Goal: Transaction & Acquisition: Purchase product/service

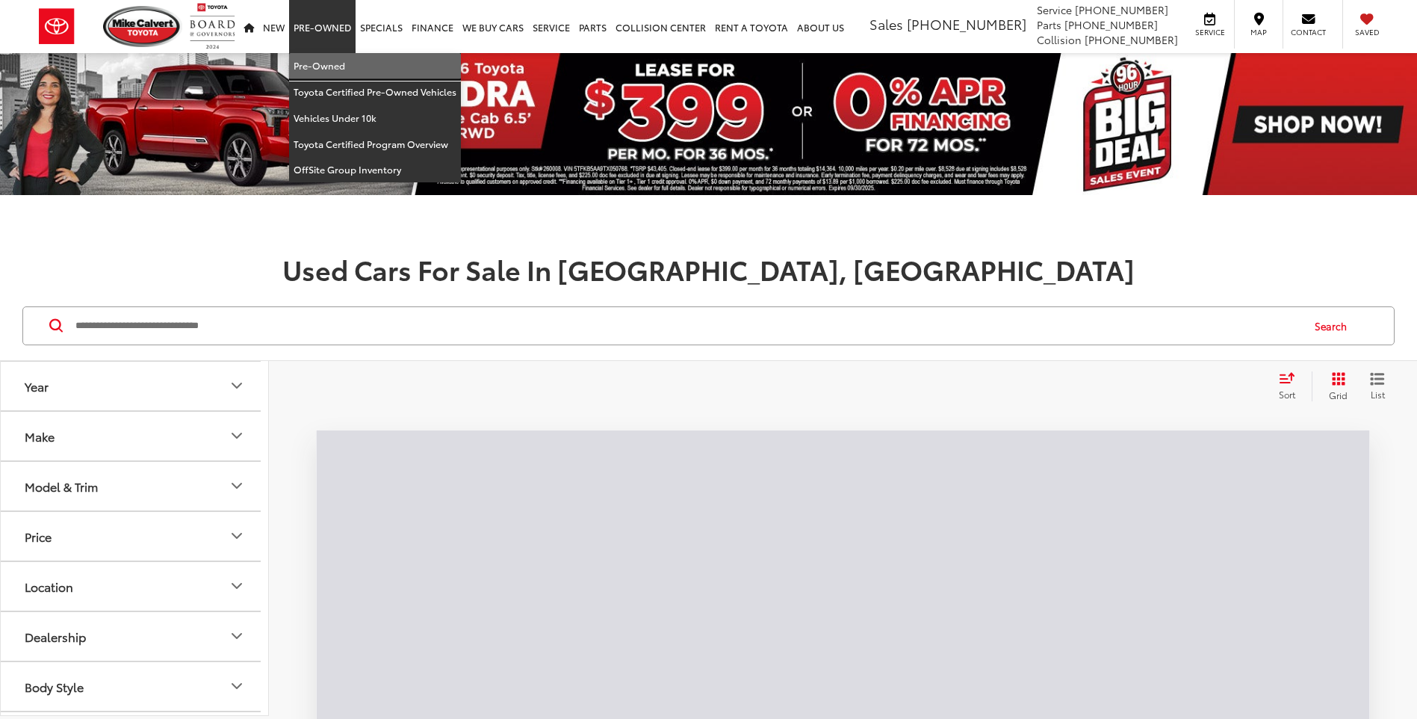
click at [312, 70] on link "Pre-Owned" at bounding box center [375, 66] width 172 height 26
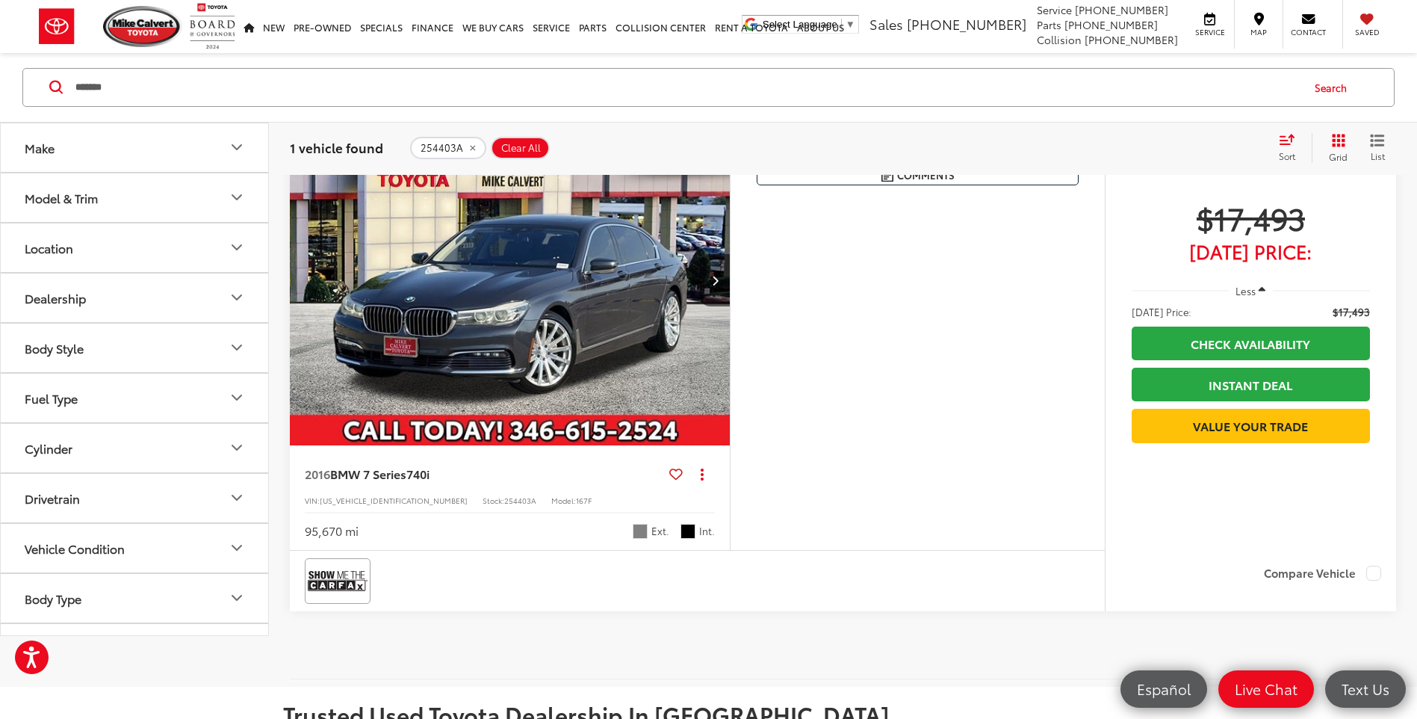
scroll to position [149, 0]
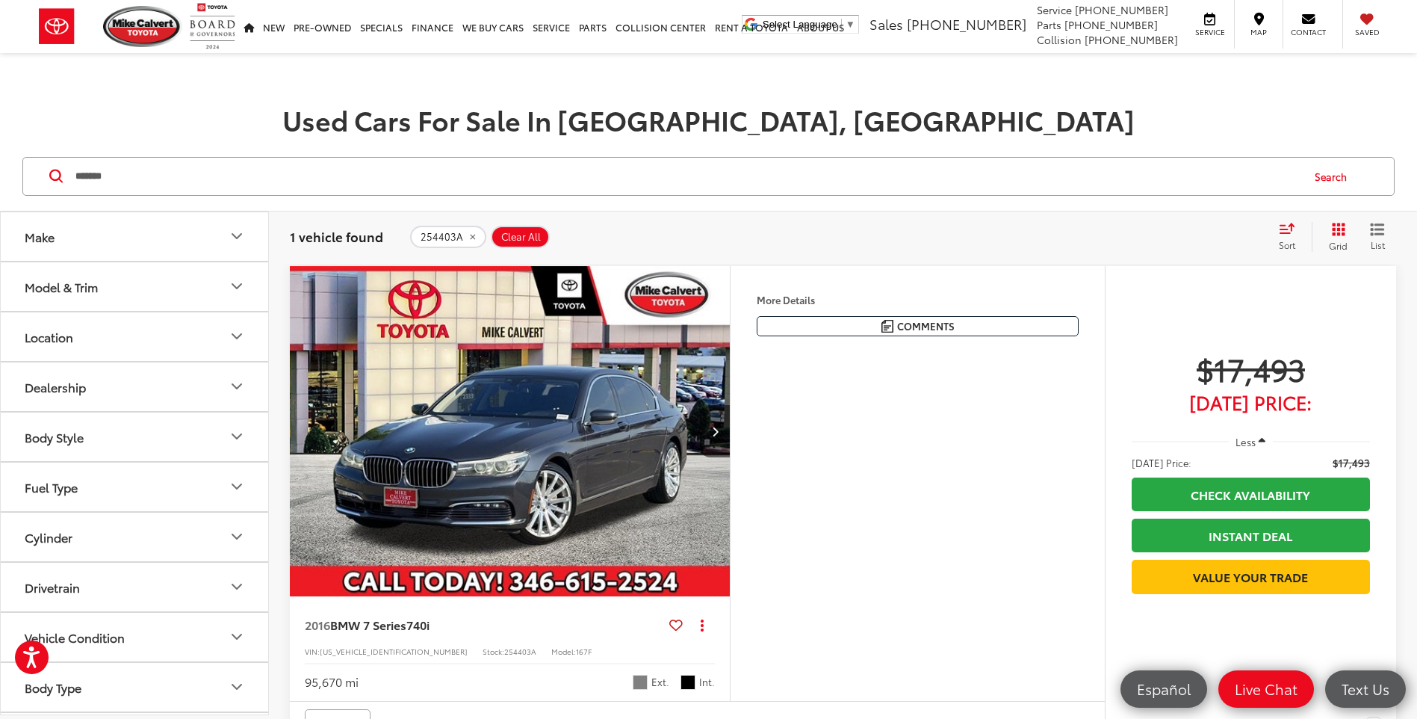
click at [530, 448] on img "2016 BMW 7 Series 740i 0" at bounding box center [510, 432] width 442 height 332
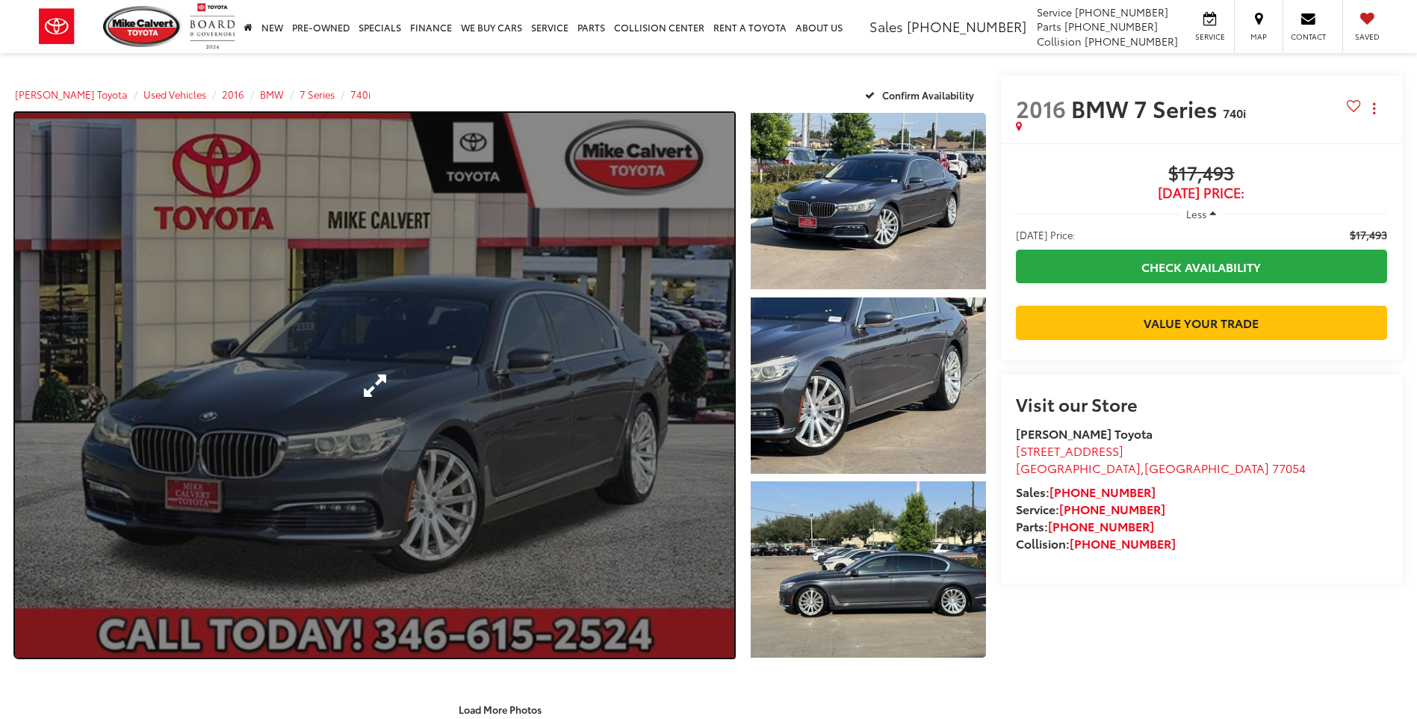
click at [478, 268] on link "Expand Photo 0" at bounding box center [374, 385] width 719 height 545
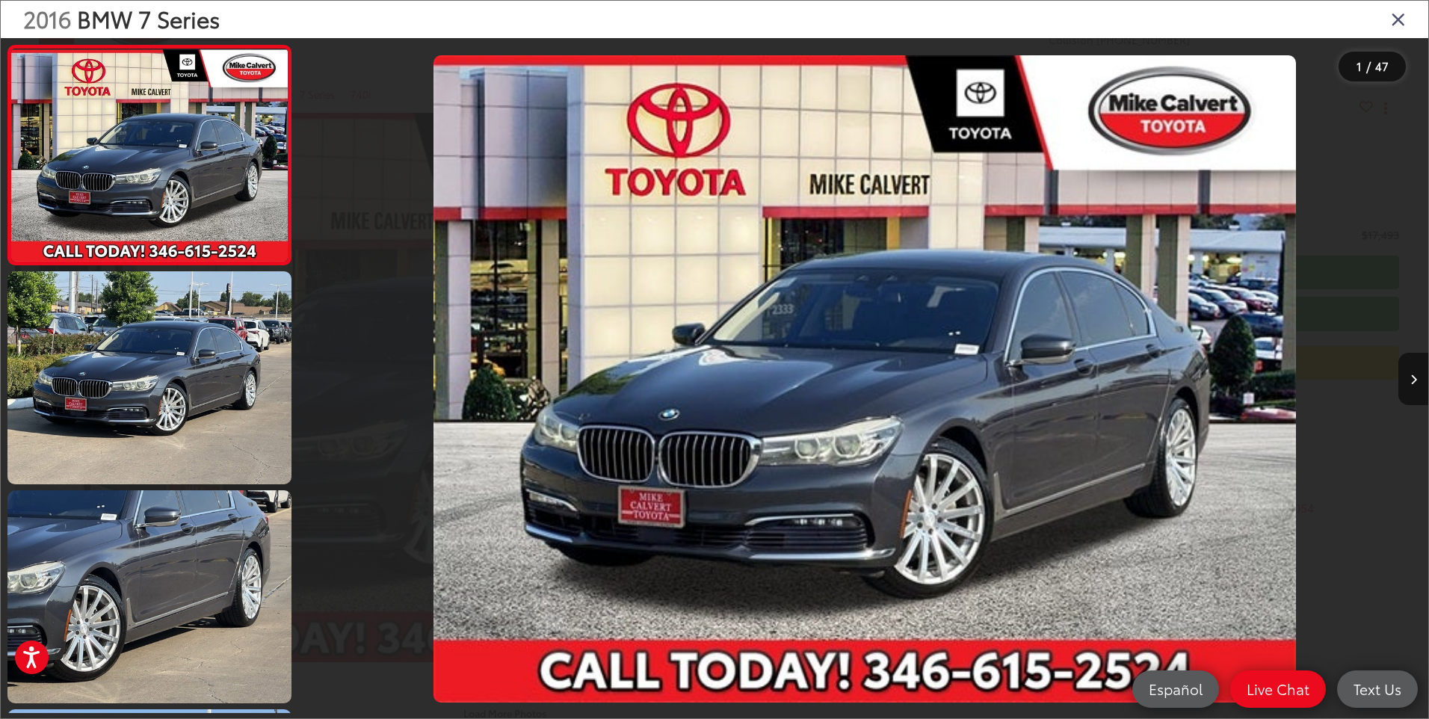
click at [1406, 20] on div "2016 BMW 7 Series" at bounding box center [714, 19] width 1427 height 37
click at [1402, 19] on icon "Close gallery" at bounding box center [1397, 18] width 15 height 19
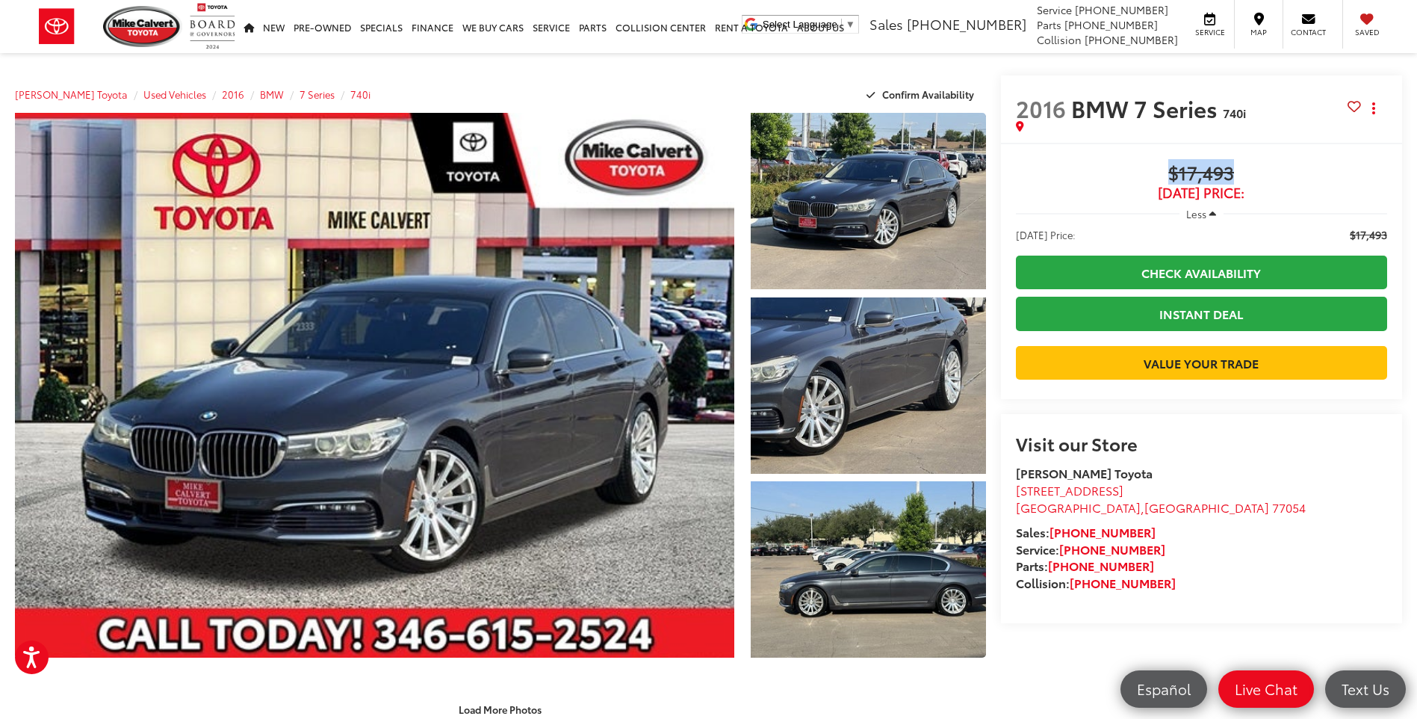
drag, startPoint x: 1171, startPoint y: 167, endPoint x: 1236, endPoint y: 164, distance: 64.3
click at [1236, 164] on span "$17,493" at bounding box center [1201, 174] width 371 height 22
copy span "$17,493"
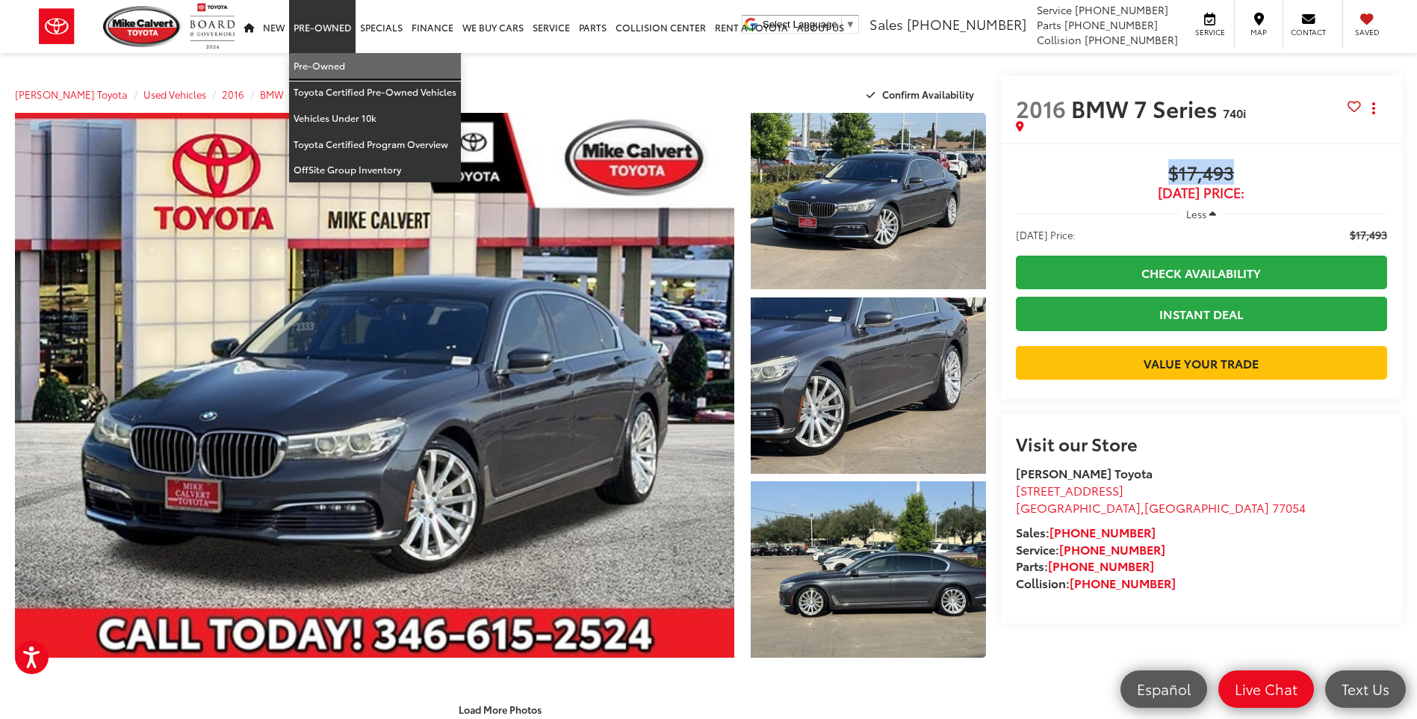
click at [324, 68] on link "Pre-Owned" at bounding box center [375, 66] width 172 height 26
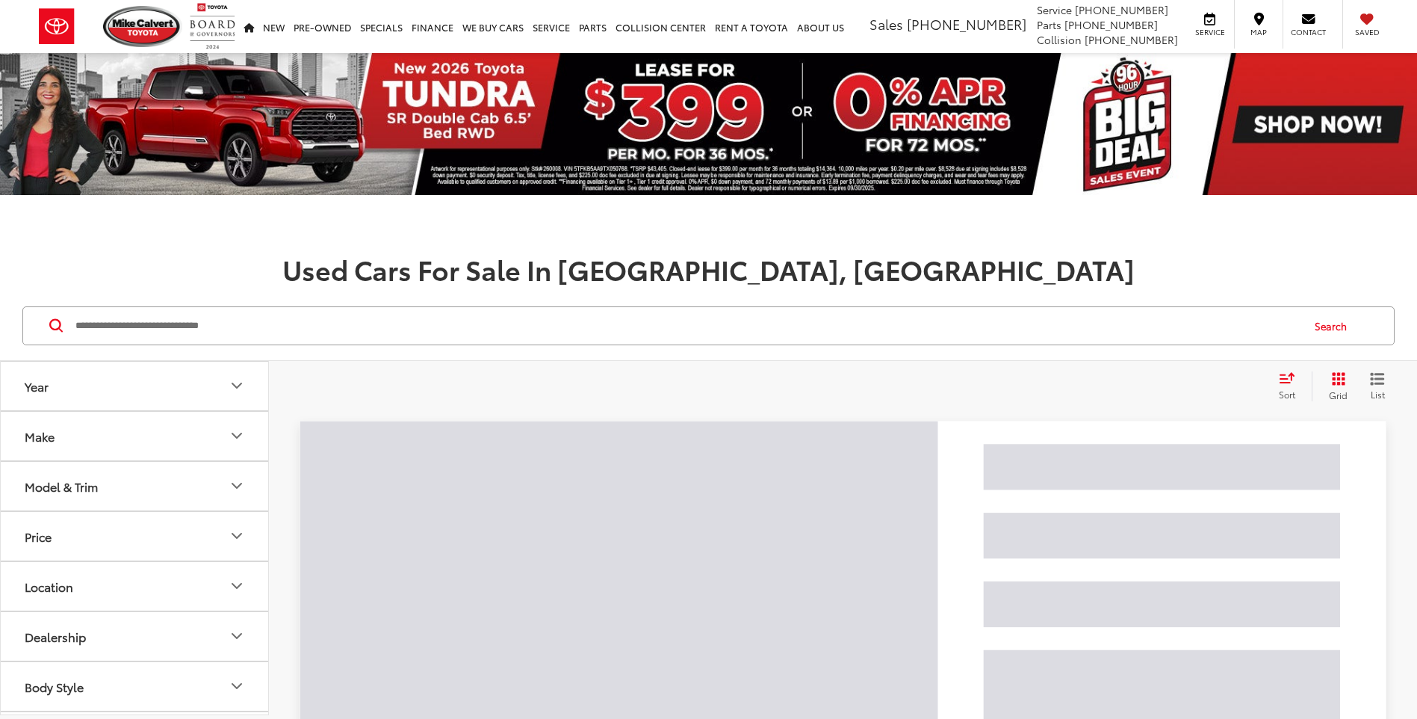
click at [217, 324] on input "Search by Make, Model, or Keyword" at bounding box center [687, 326] width 1227 height 36
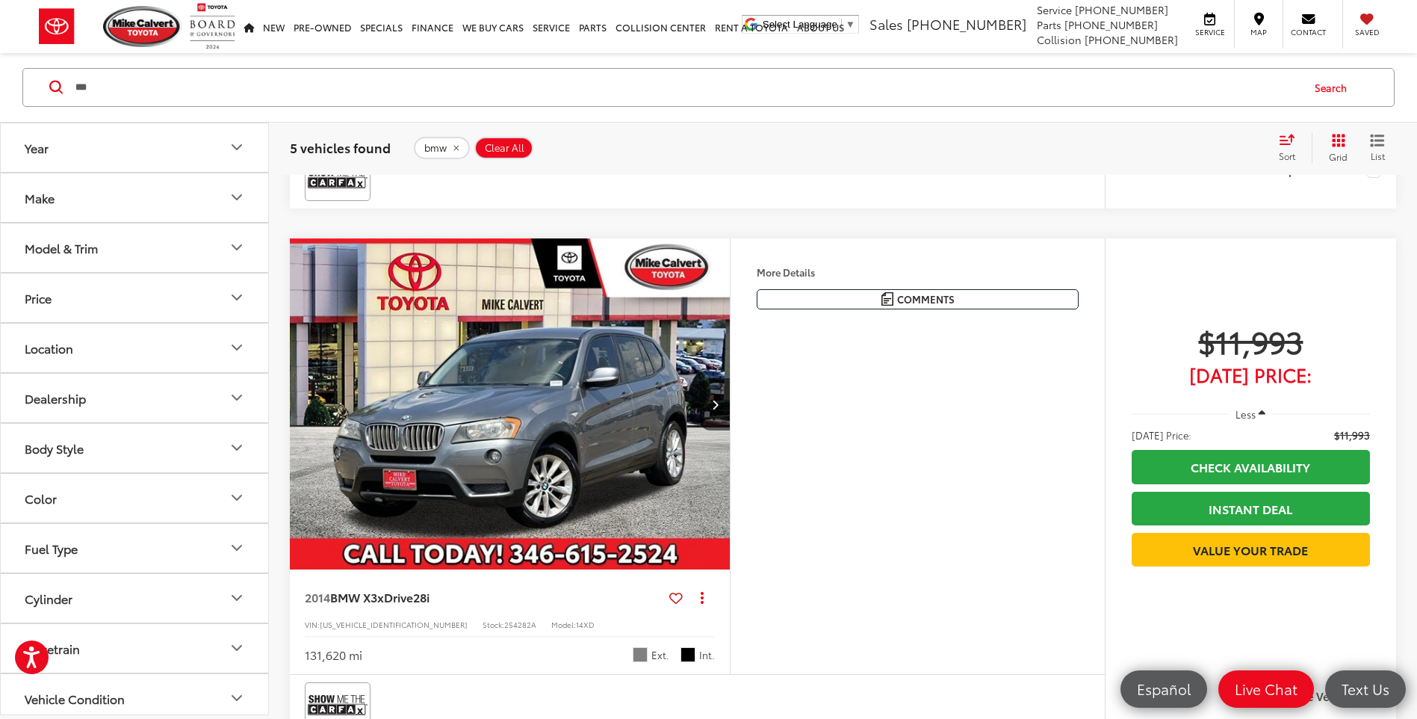
scroll to position [728, 0]
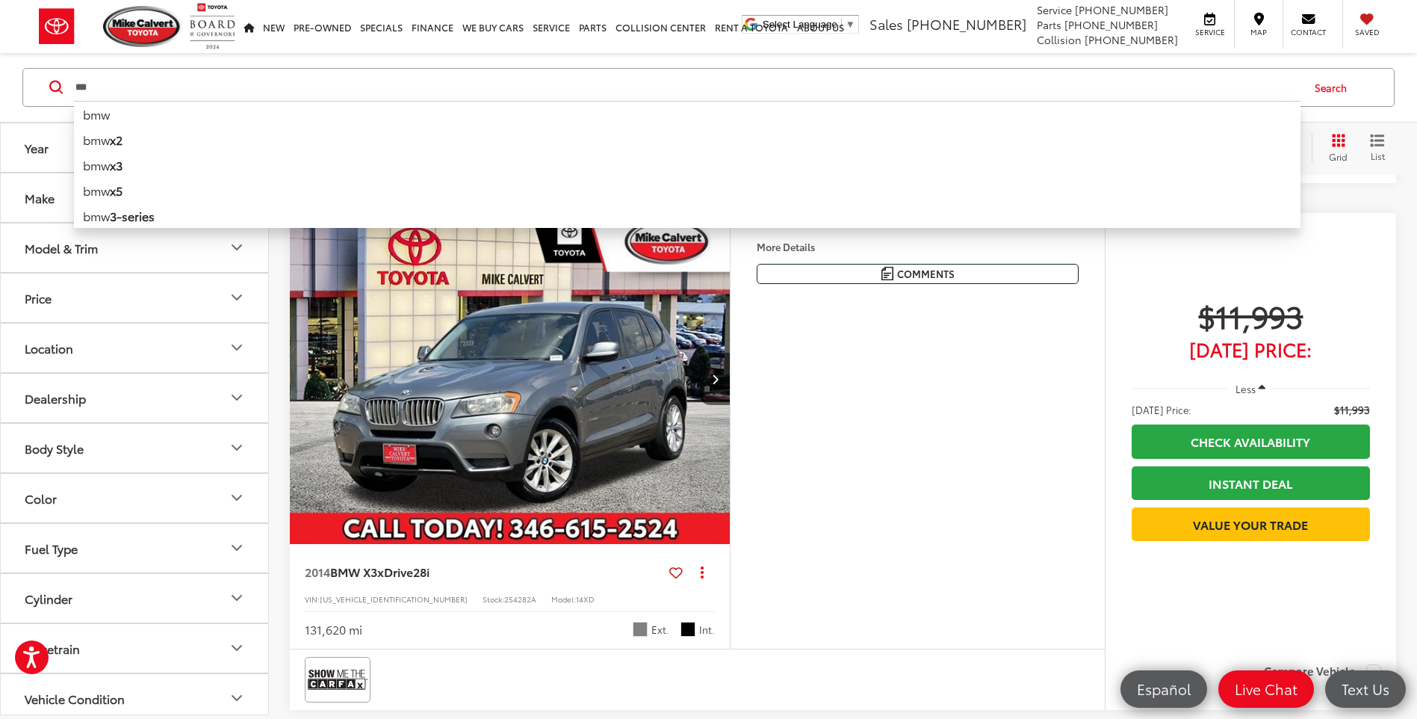
drag, startPoint x: 154, startPoint y: 83, endPoint x: -3, endPoint y: 75, distance: 157.1
paste input "***"
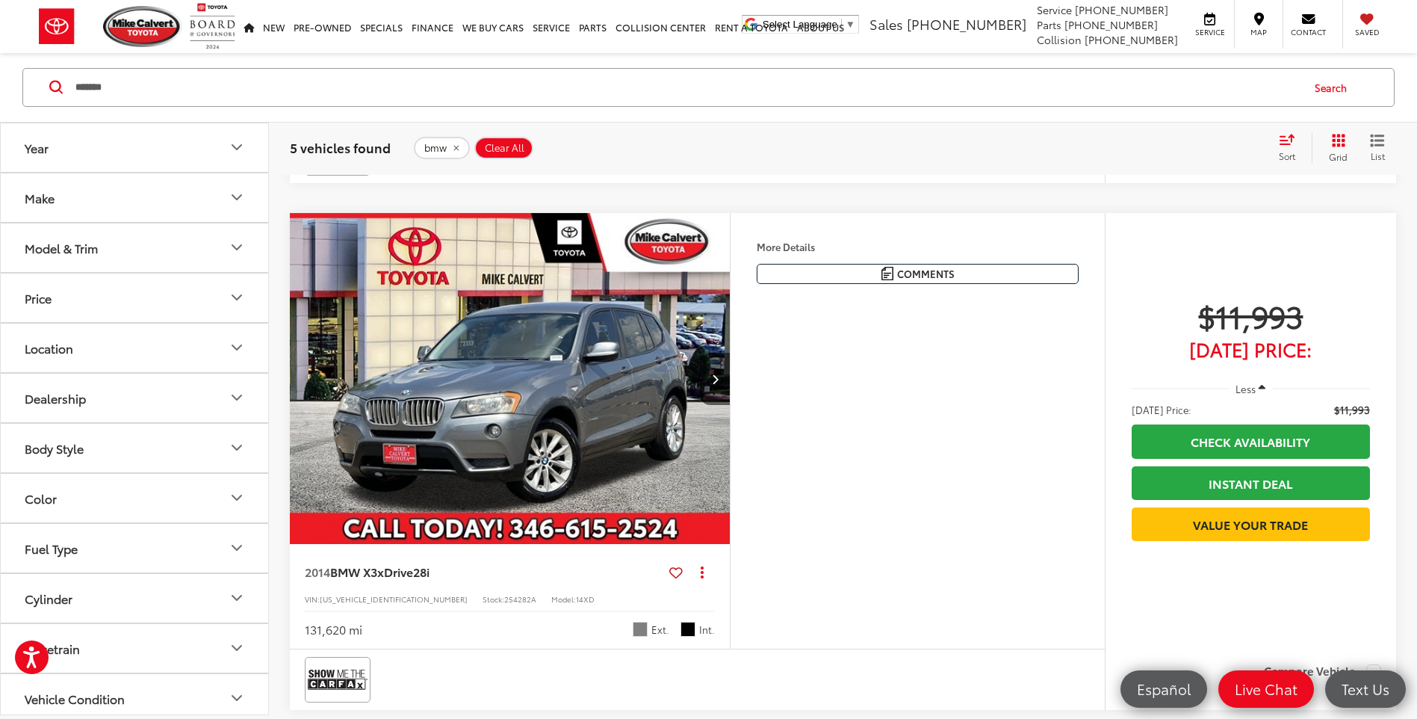
type input "******"
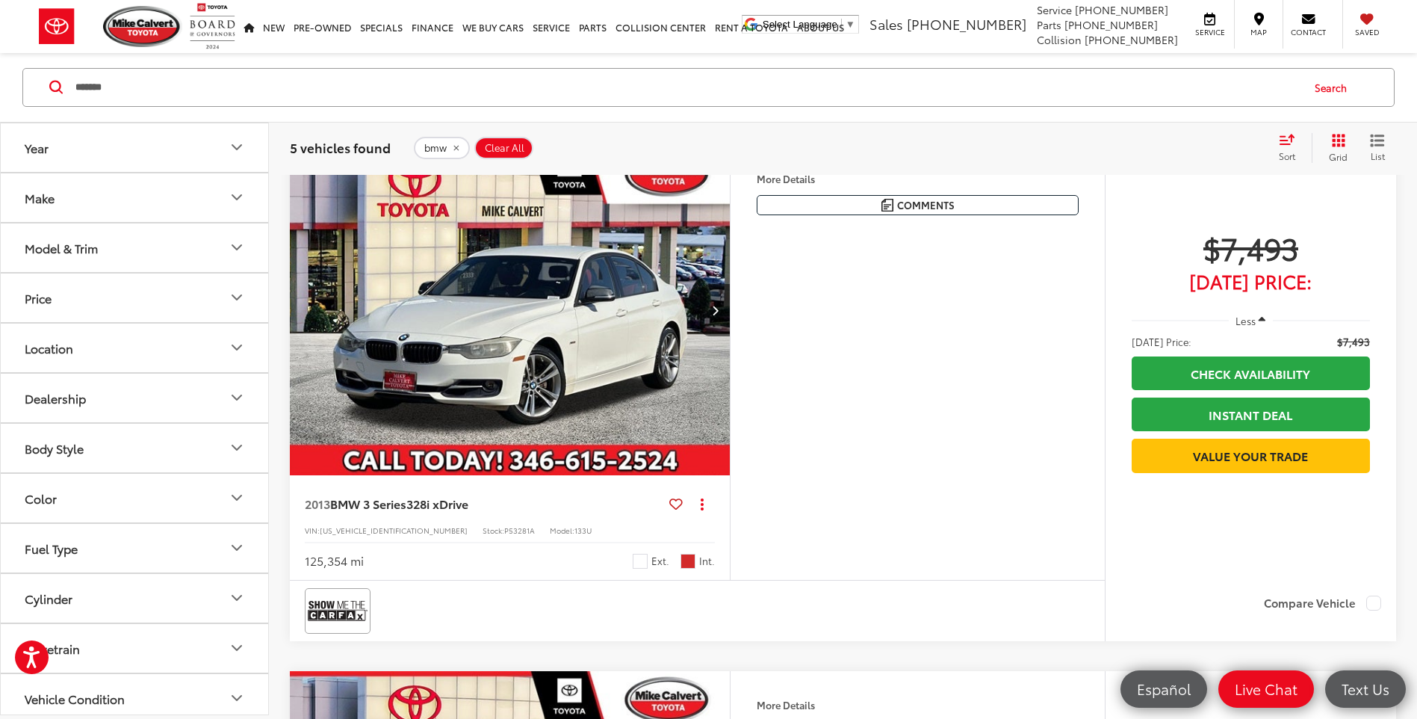
scroll to position [238, 0]
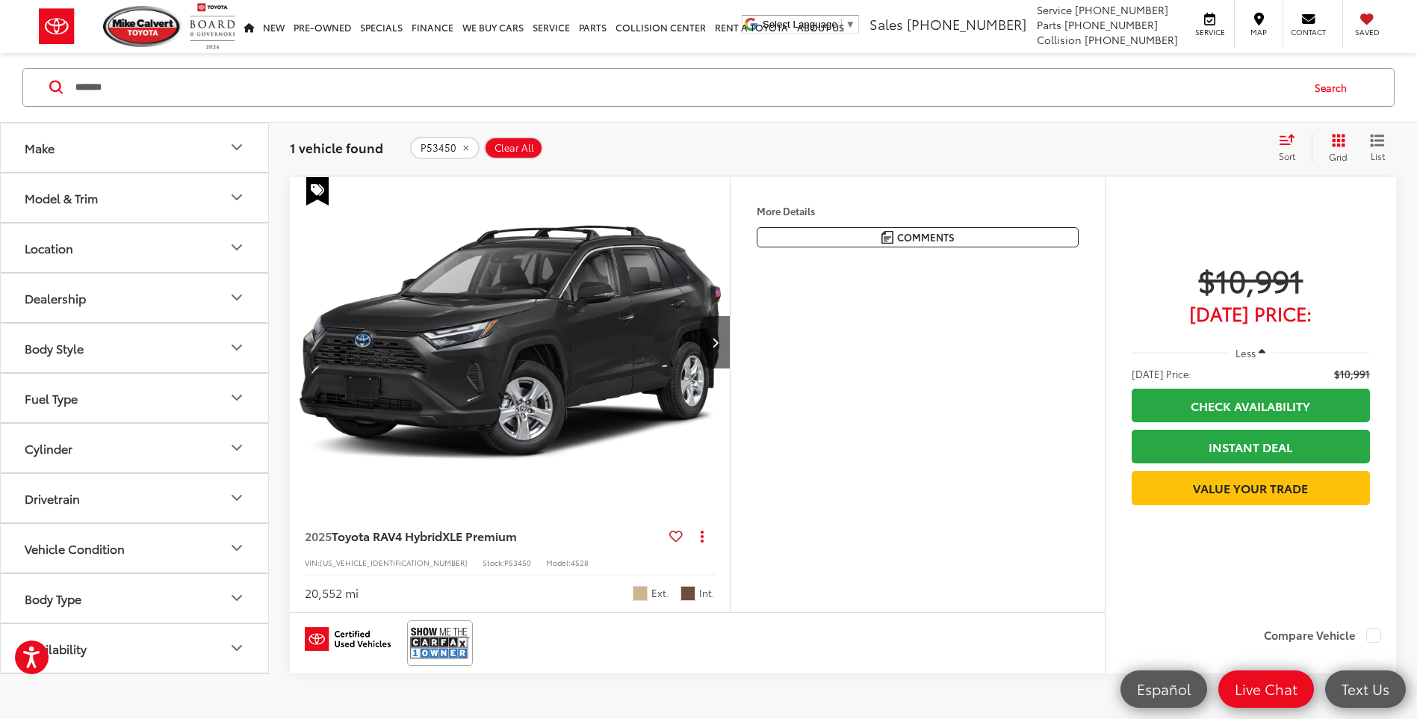
click at [636, 313] on img "2025 Toyota RAV4 Hybrid XLE Premium 0" at bounding box center [510, 343] width 442 height 332
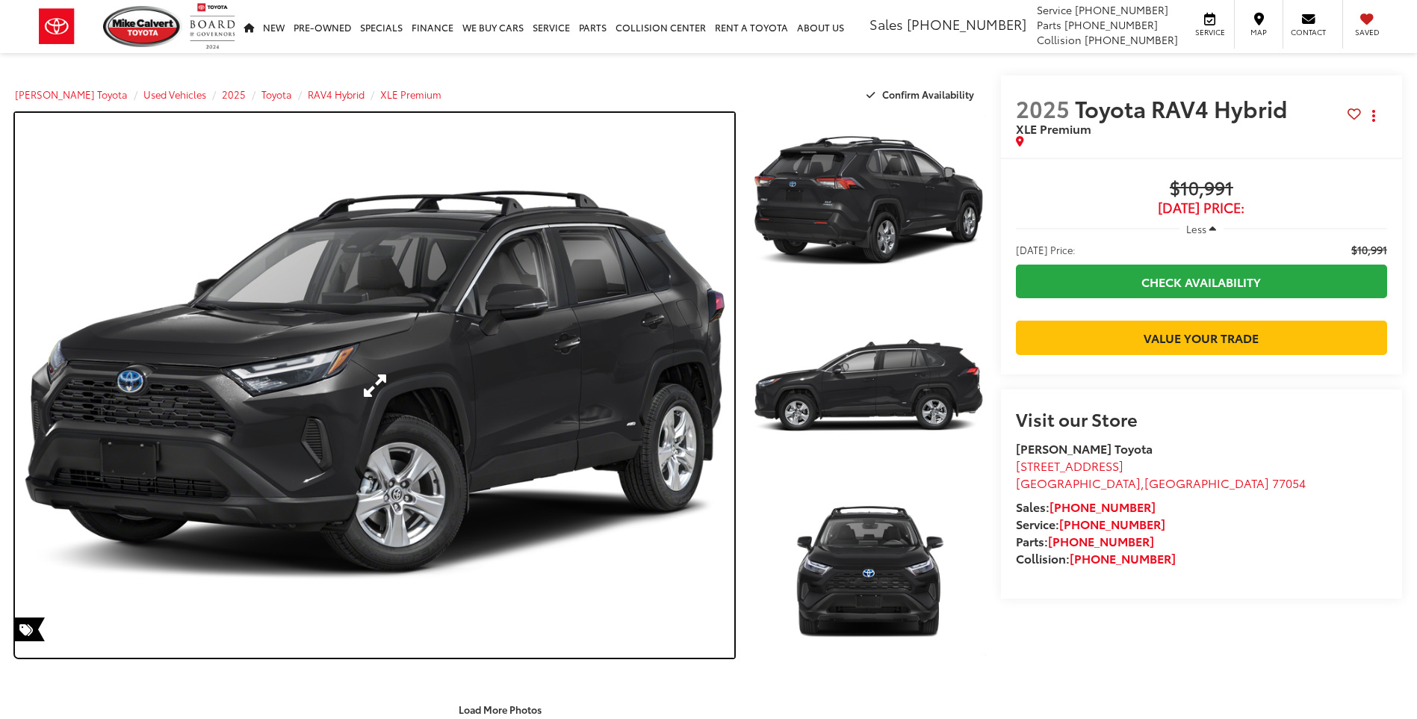
drag, startPoint x: 377, startPoint y: 321, endPoint x: 297, endPoint y: 342, distance: 83.4
click at [601, 335] on link "Expand Photo 0" at bounding box center [374, 385] width 719 height 545
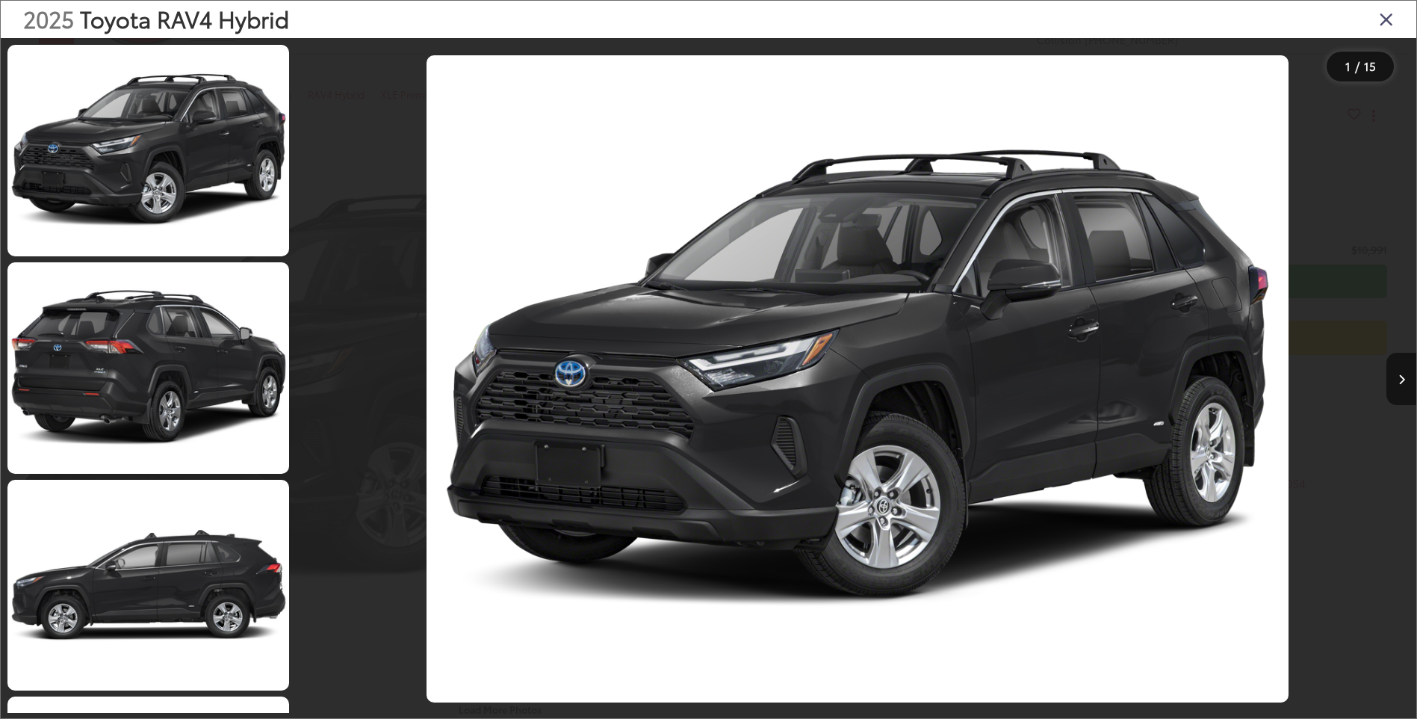
click at [508, 326] on div at bounding box center [438, 378] width 279 height 681
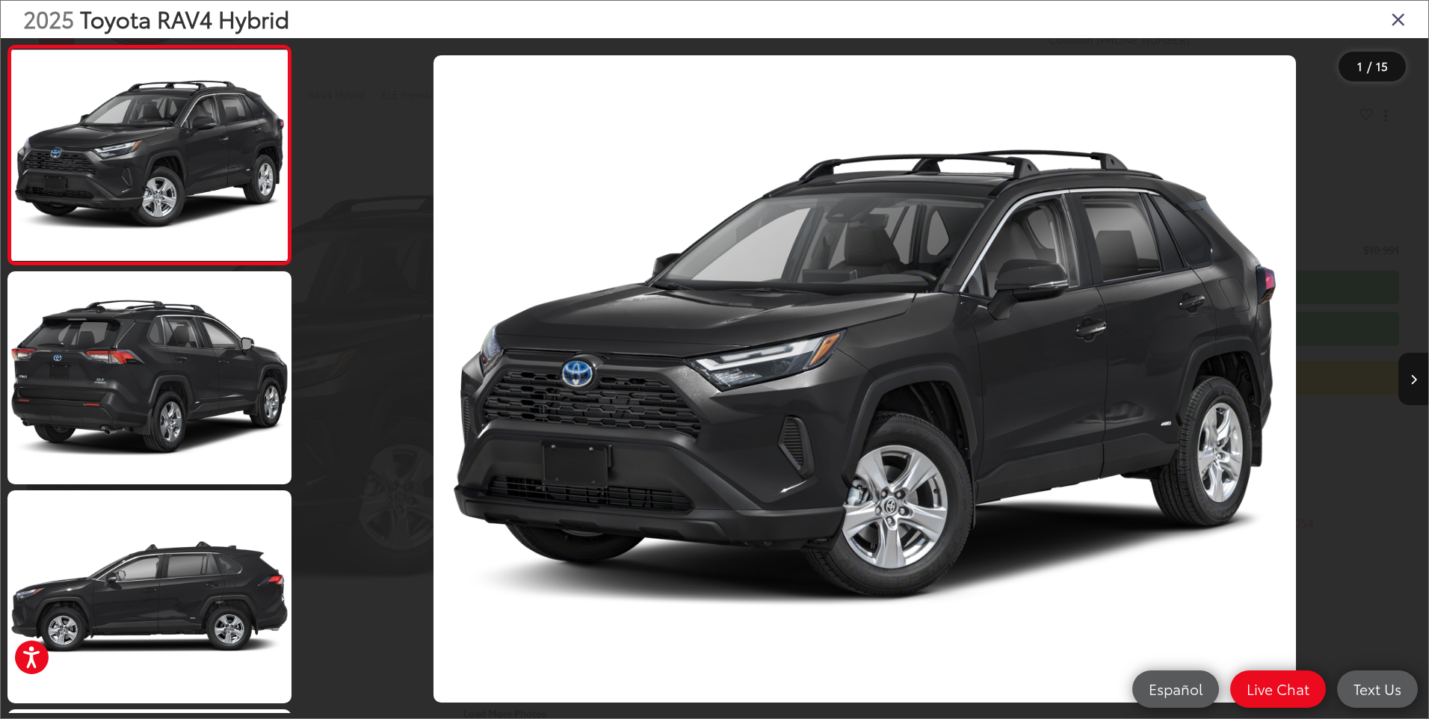
click at [1399, 22] on icon "Close gallery" at bounding box center [1397, 18] width 15 height 19
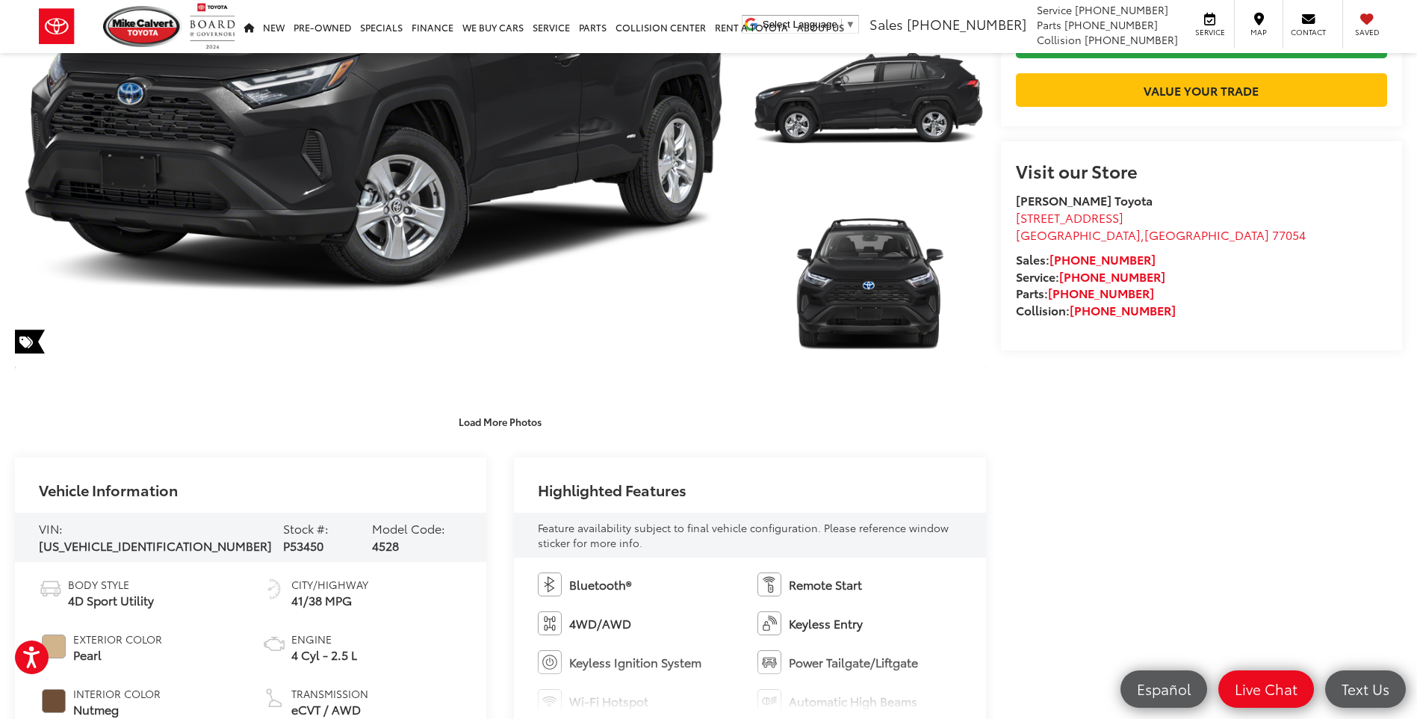
scroll to position [374, 0]
